Goal: Information Seeking & Learning: Learn about a topic

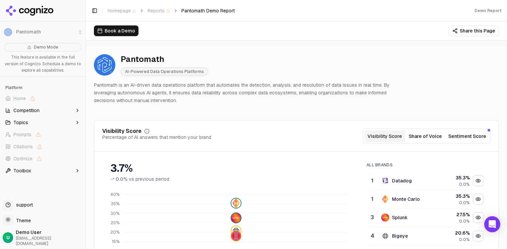
click at [474, 140] on button "Sentiment Score" at bounding box center [466, 136] width 43 height 12
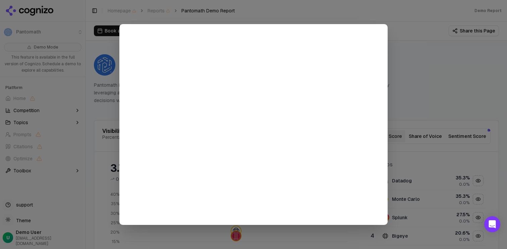
click at [407, 94] on div at bounding box center [253, 124] width 507 height 249
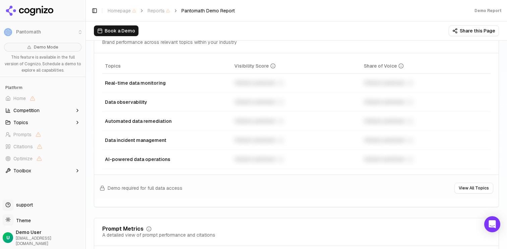
scroll to position [250, 0]
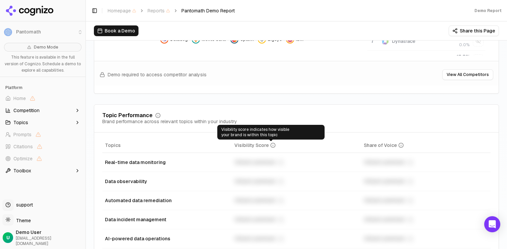
click at [270, 145] on icon "Data table" at bounding box center [272, 145] width 5 height 5
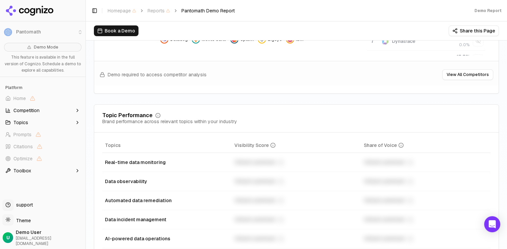
click at [265, 170] on td "Unlock premium" at bounding box center [296, 162] width 129 height 19
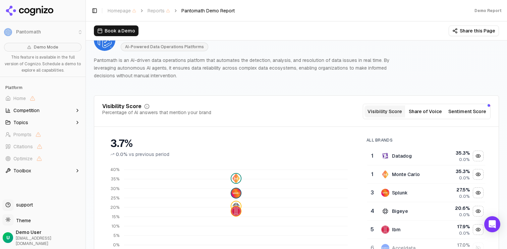
scroll to position [0, 0]
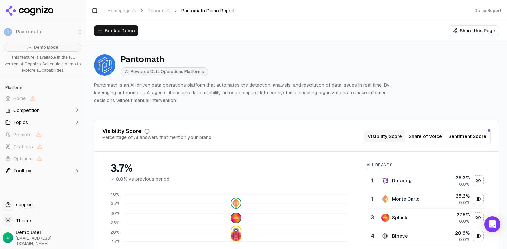
click at [462, 137] on button "Sentiment Score" at bounding box center [466, 136] width 43 height 12
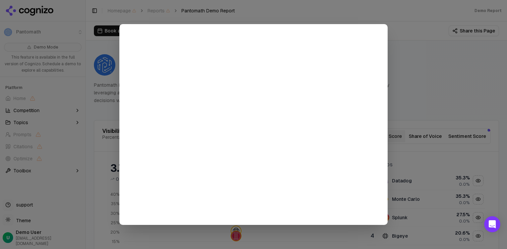
click at [439, 83] on div at bounding box center [253, 124] width 507 height 249
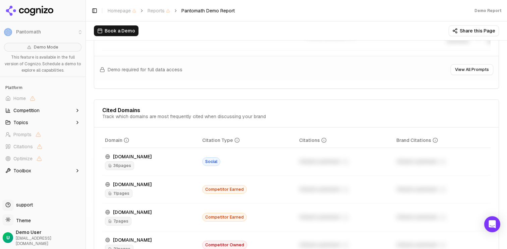
scroll to position [667, 0]
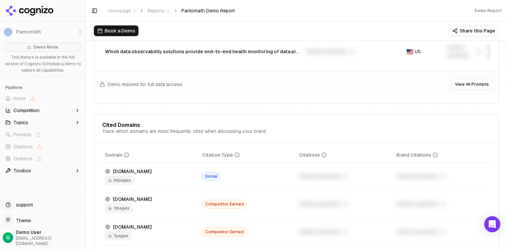
click at [484, 89] on button "View All Prompts" at bounding box center [471, 84] width 43 height 11
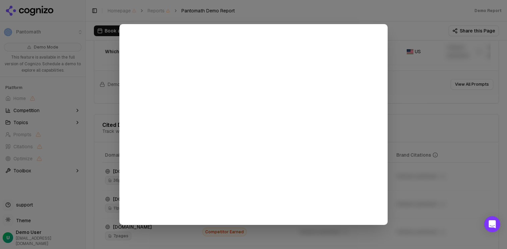
click at [428, 110] on div at bounding box center [253, 124] width 507 height 249
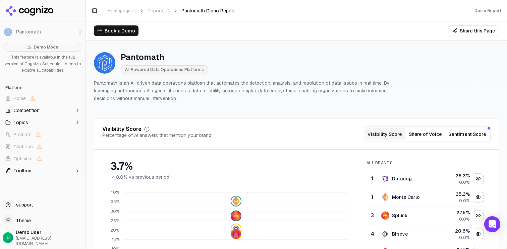
scroll to position [0, 0]
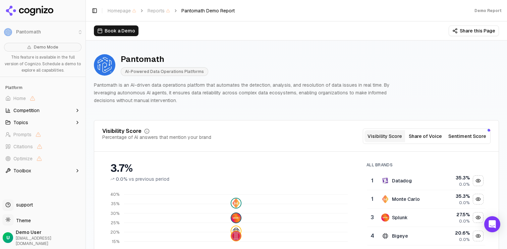
click at [161, 70] on span "AI-Powered Data Operations Platforms" at bounding box center [164, 71] width 87 height 9
click at [488, 9] on div "Demo Report" at bounding box center [487, 10] width 27 height 5
click at [349, 58] on div "Pantomath AI-Powered Data Operations Platforms" at bounding box center [244, 65] width 300 height 22
